Goal: Register for event/course

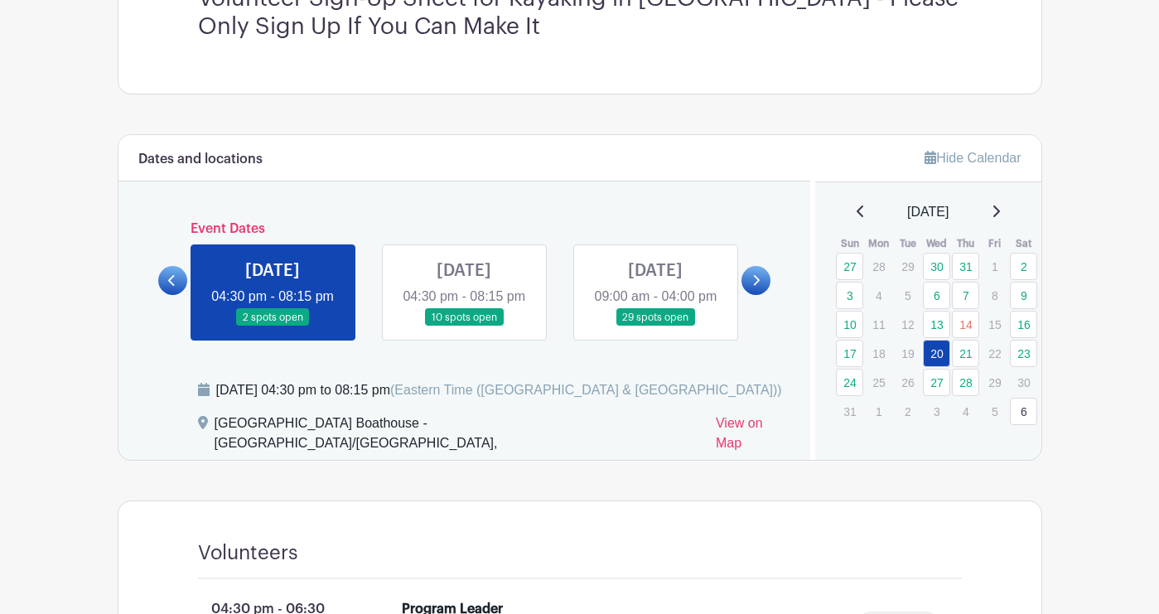
scroll to position [554, 0]
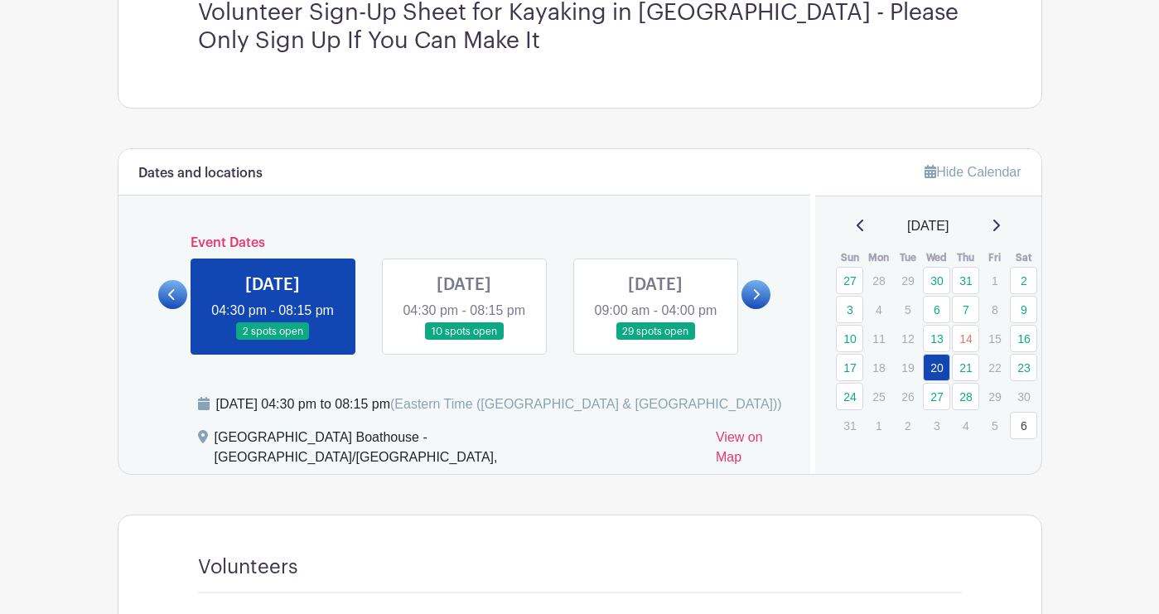
click at [464, 340] on link at bounding box center [464, 340] width 0 height 0
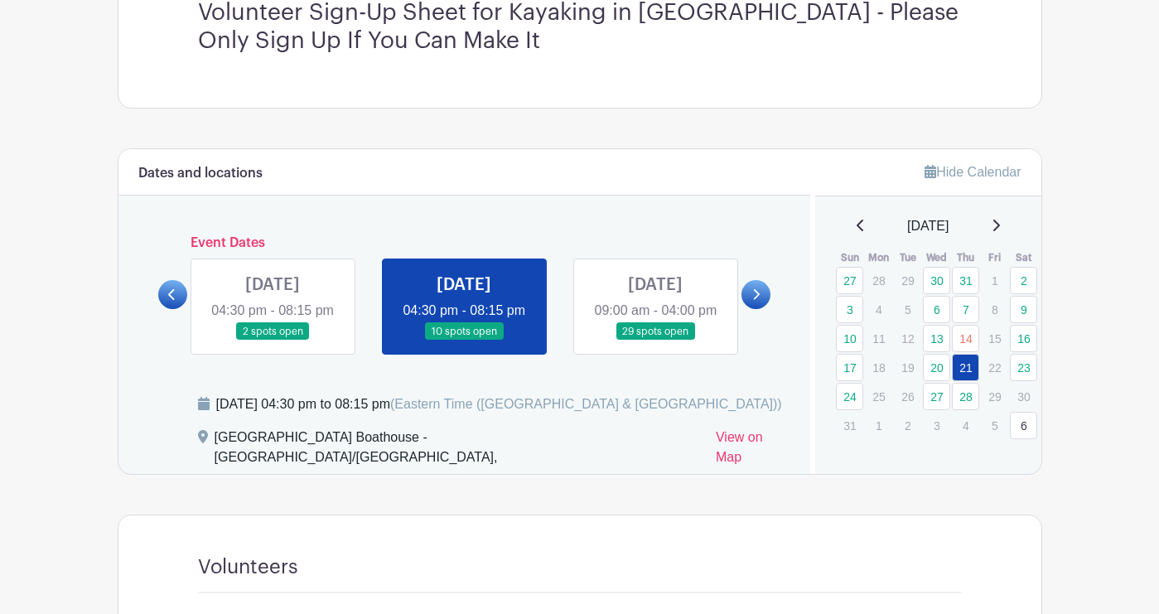
click at [464, 340] on link at bounding box center [464, 340] width 0 height 0
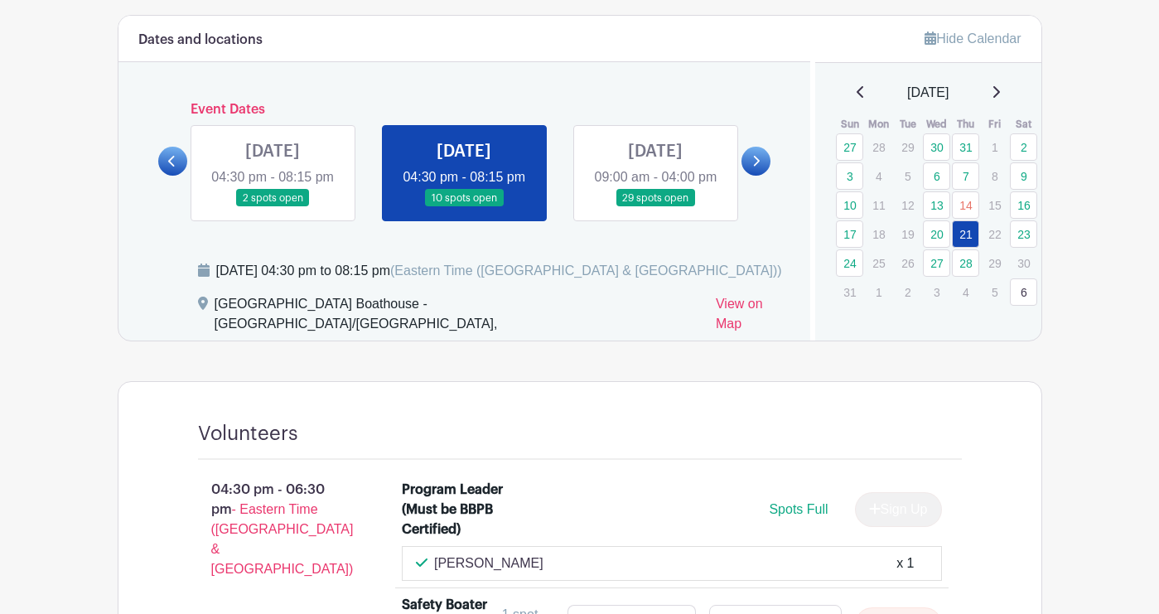
scroll to position [685, 0]
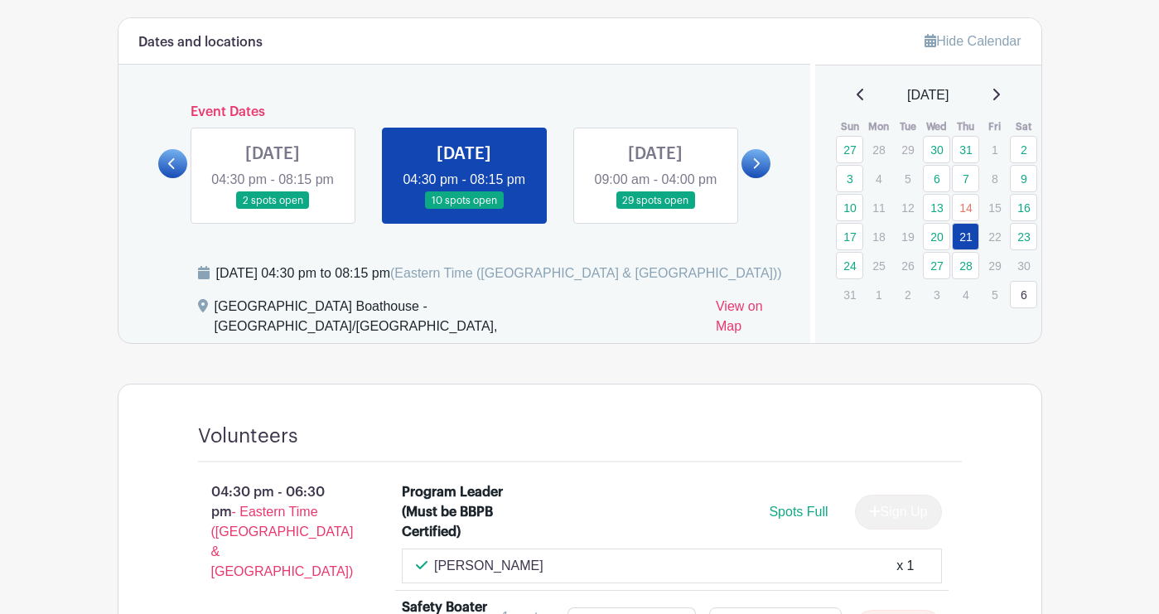
click at [655, 210] on link at bounding box center [655, 210] width 0 height 0
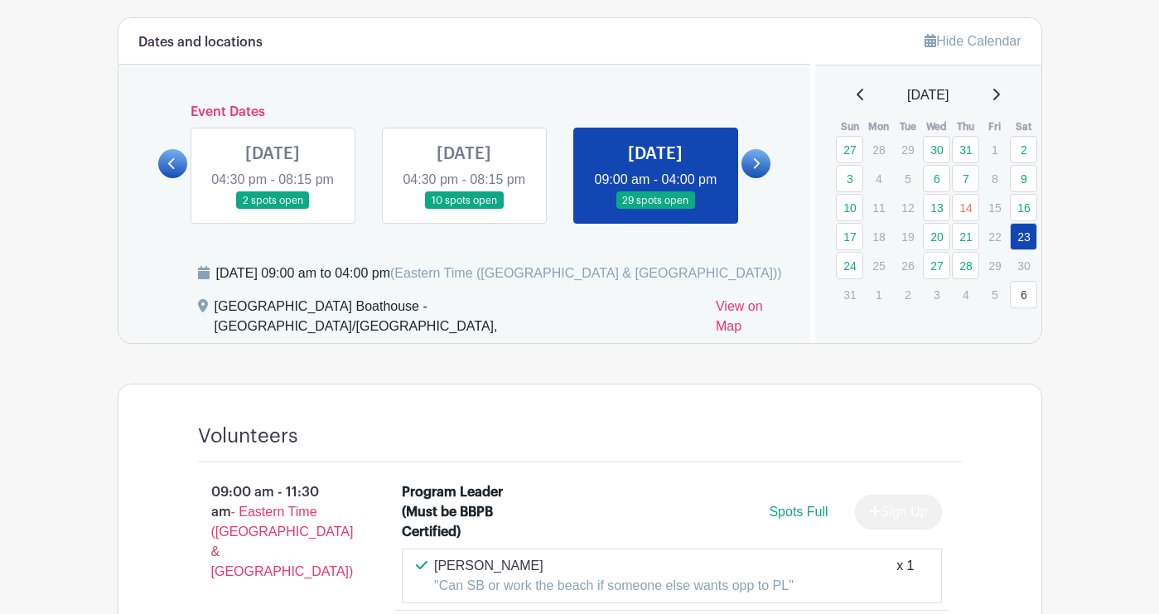
click at [655, 210] on link at bounding box center [655, 210] width 0 height 0
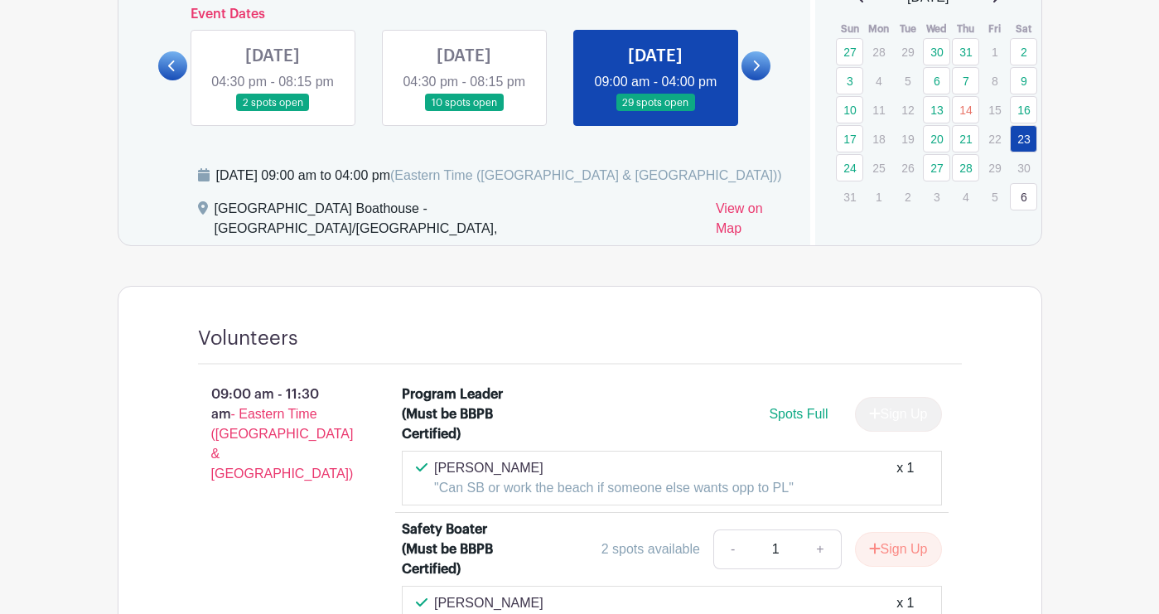
scroll to position [788, 0]
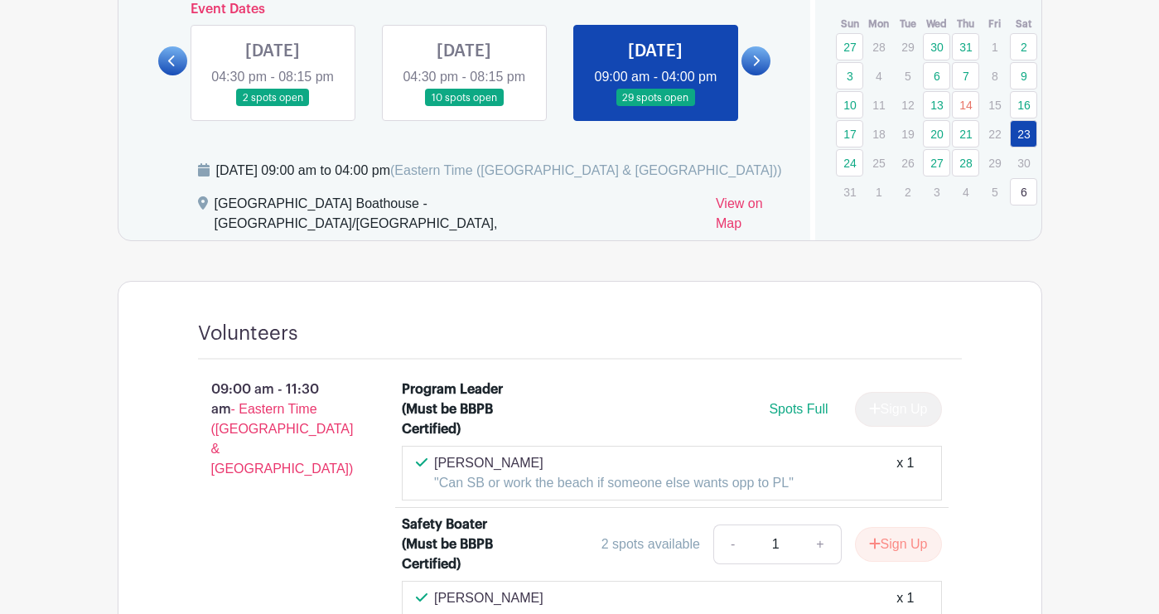
click at [756, 67] on icon at bounding box center [755, 61] width 7 height 12
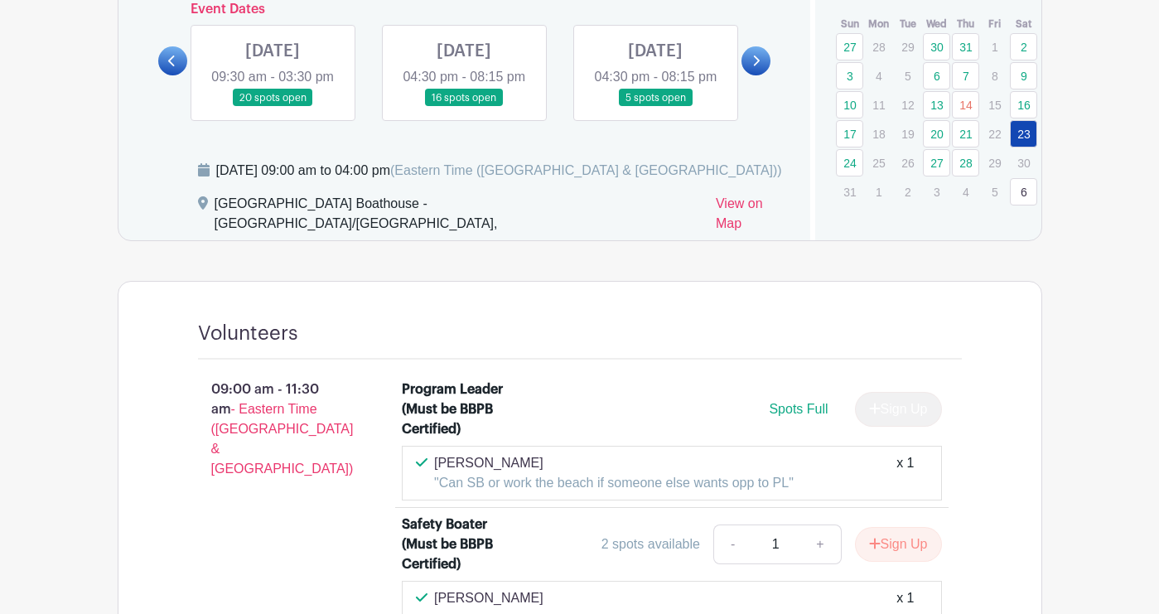
click at [273, 107] on link at bounding box center [273, 107] width 0 height 0
